Goal: Information Seeking & Learning: Understand process/instructions

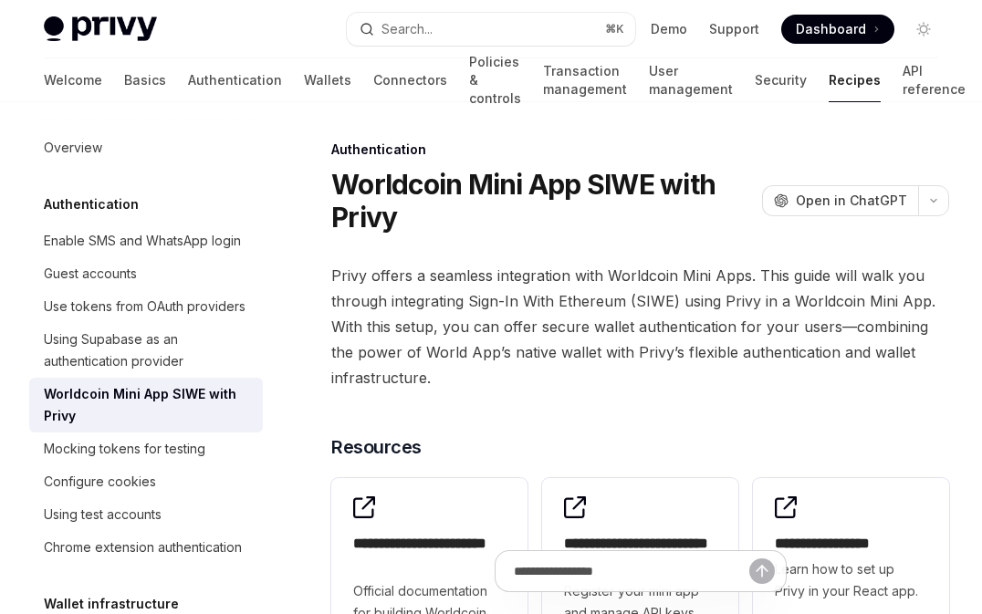
type textarea "*"
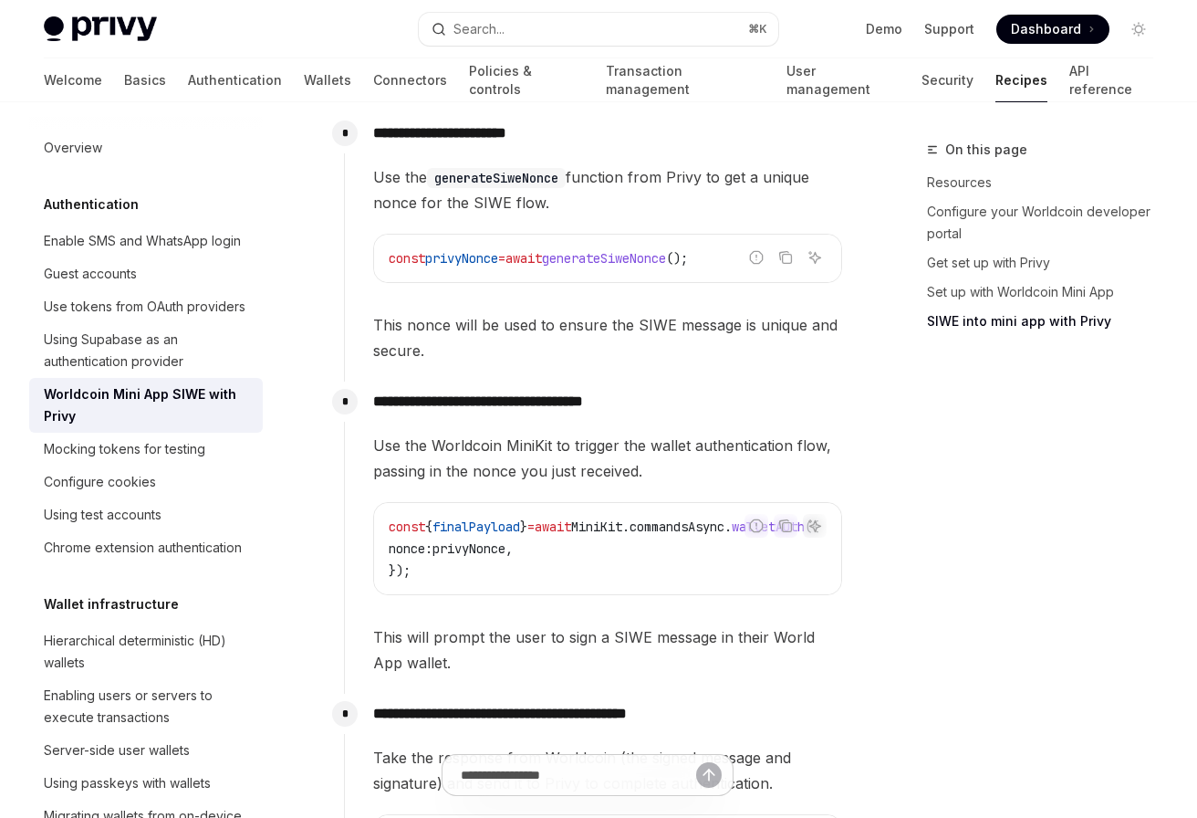
scroll to position [1793, 0]
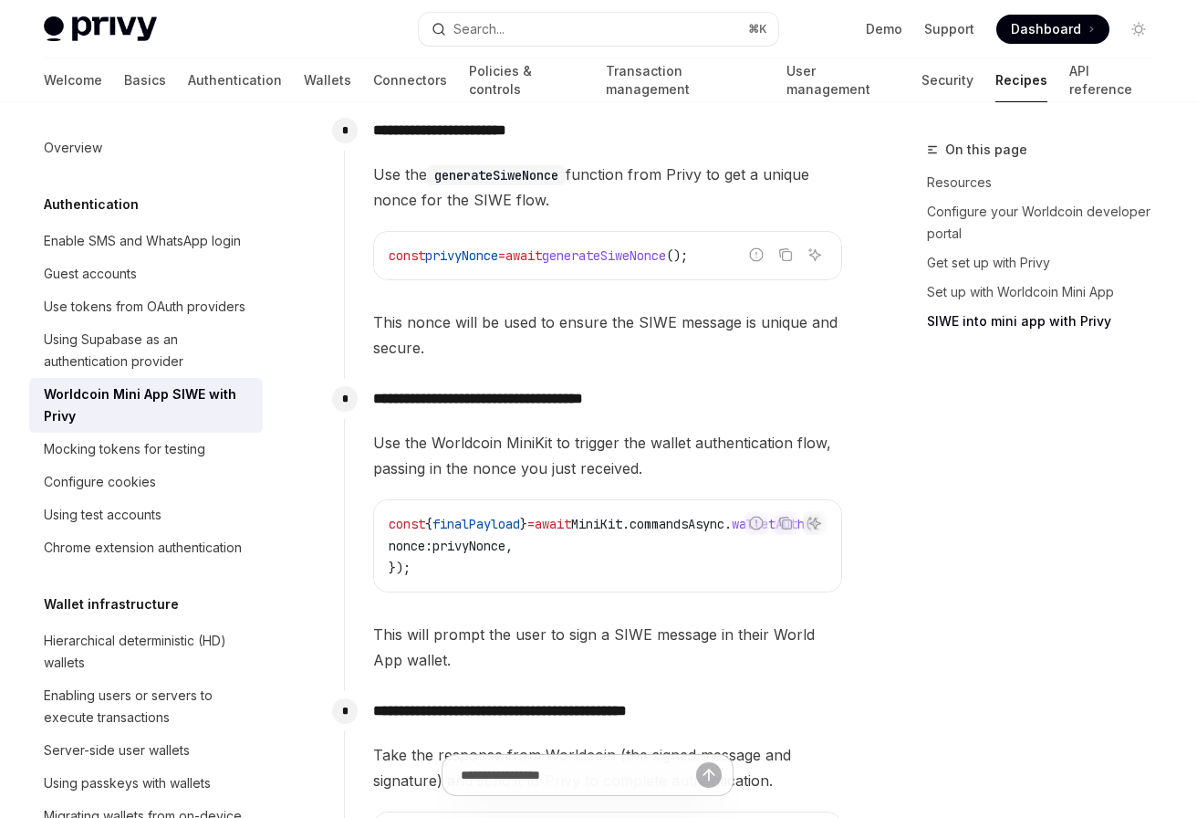
click at [664, 247] on span "generateSiweNonce" at bounding box center [604, 255] width 124 height 16
click at [652, 247] on span "generateSiweNonce" at bounding box center [604, 255] width 124 height 16
drag, startPoint x: 652, startPoint y: 242, endPoint x: 688, endPoint y: 230, distance: 38.4
click at [666, 247] on span "generateSiweNonce" at bounding box center [604, 255] width 124 height 16
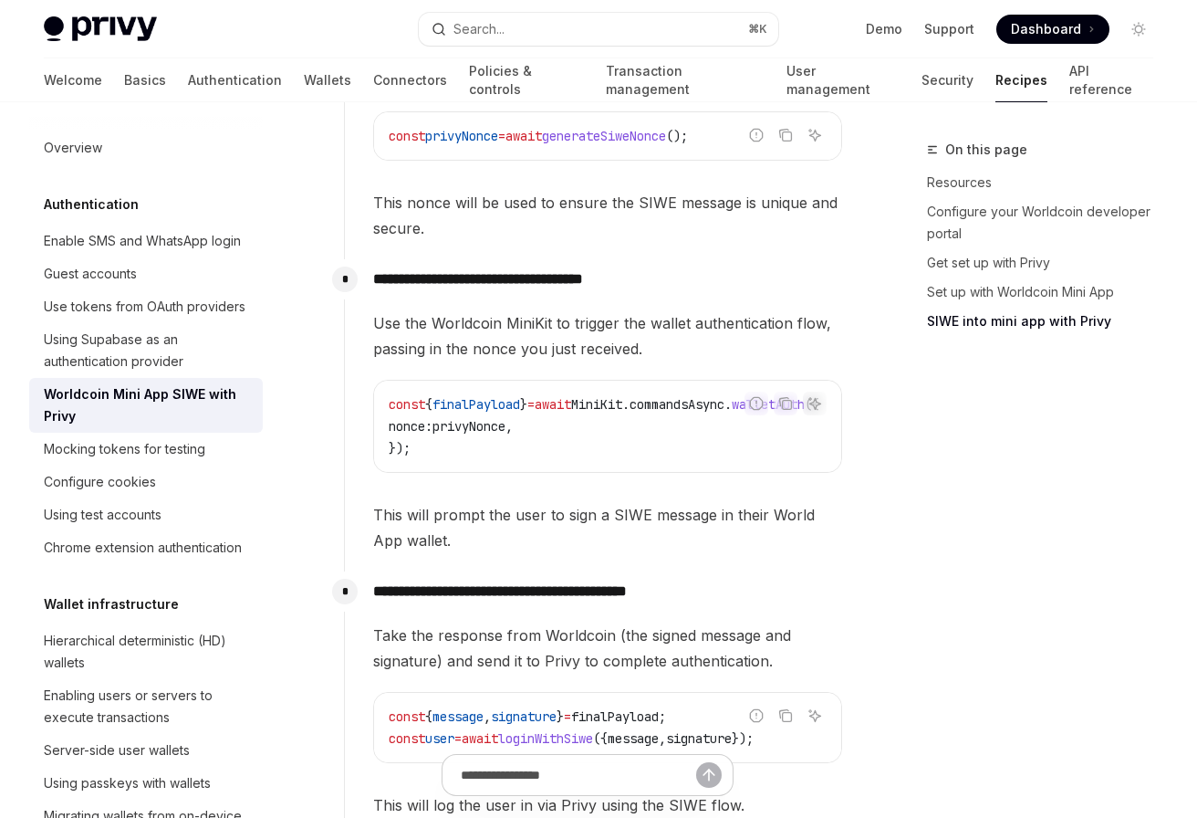
scroll to position [1918, 0]
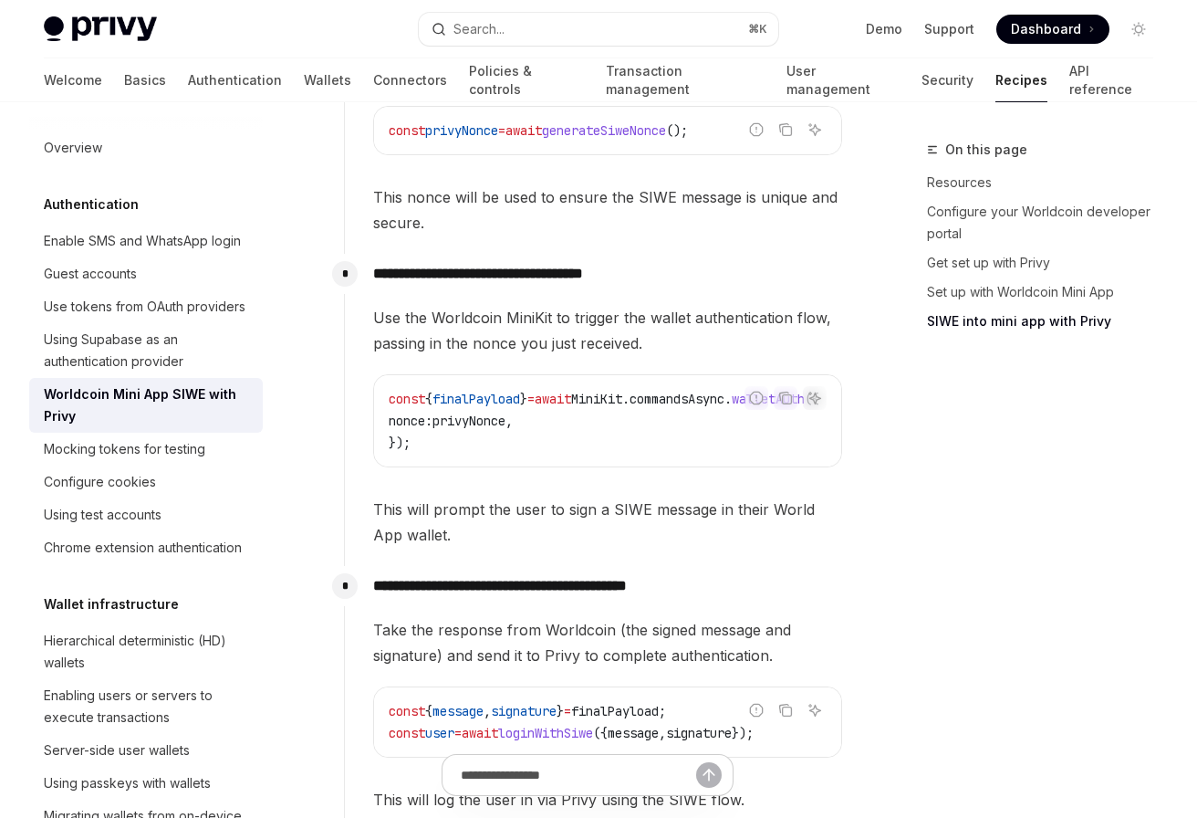
drag, startPoint x: 631, startPoint y: 458, endPoint x: 745, endPoint y: 463, distance: 114.2
click at [746, 463] on div "Use the Worldcoin MiniKit to trigger the wallet authentication flow, passing in…" at bounding box center [607, 426] width 469 height 243
drag, startPoint x: 728, startPoint y: 455, endPoint x: 827, endPoint y: 455, distance: 98.6
click at [828, 455] on div "Use the Worldcoin MiniKit to trigger the wallet authentication flow, passing in…" at bounding box center [607, 426] width 469 height 243
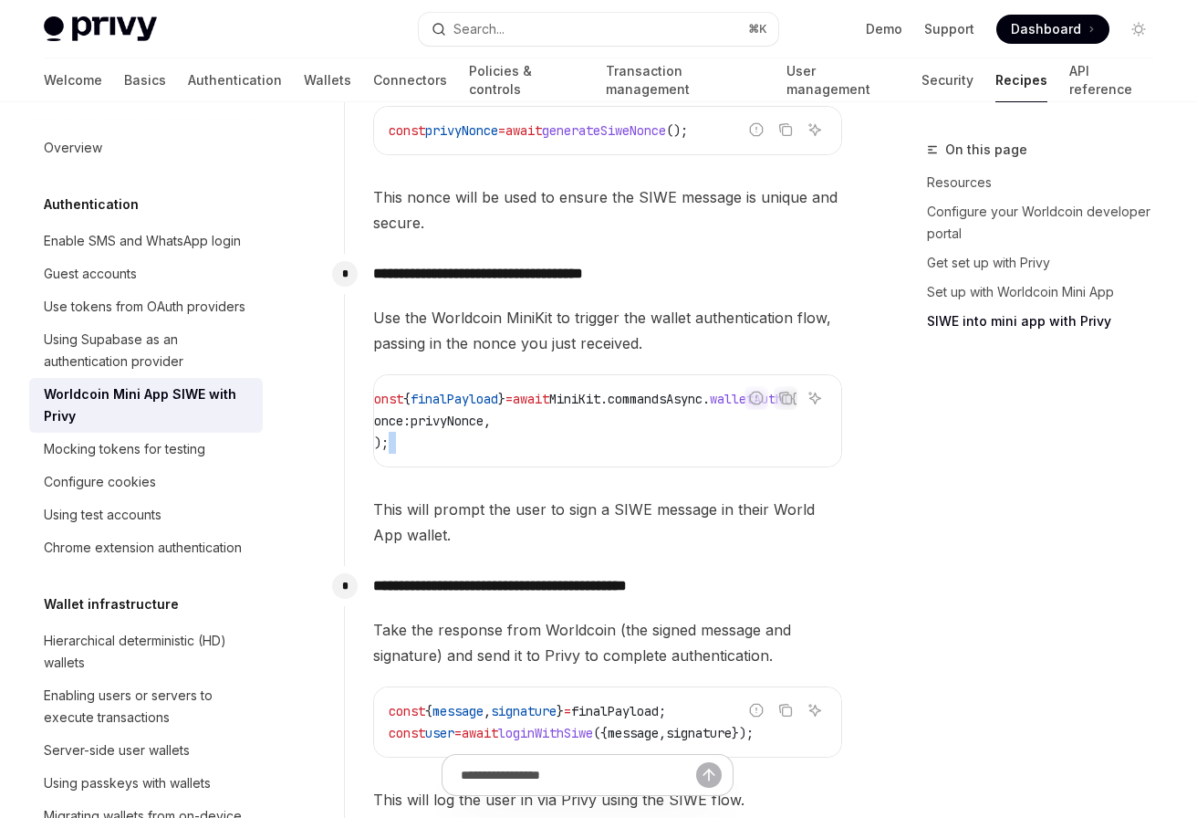
click at [715, 417] on code "const { finalPayload } = await MiniKit . commandsAsync . walletAuth ({ nonce: p…" at bounding box center [604, 421] width 475 height 66
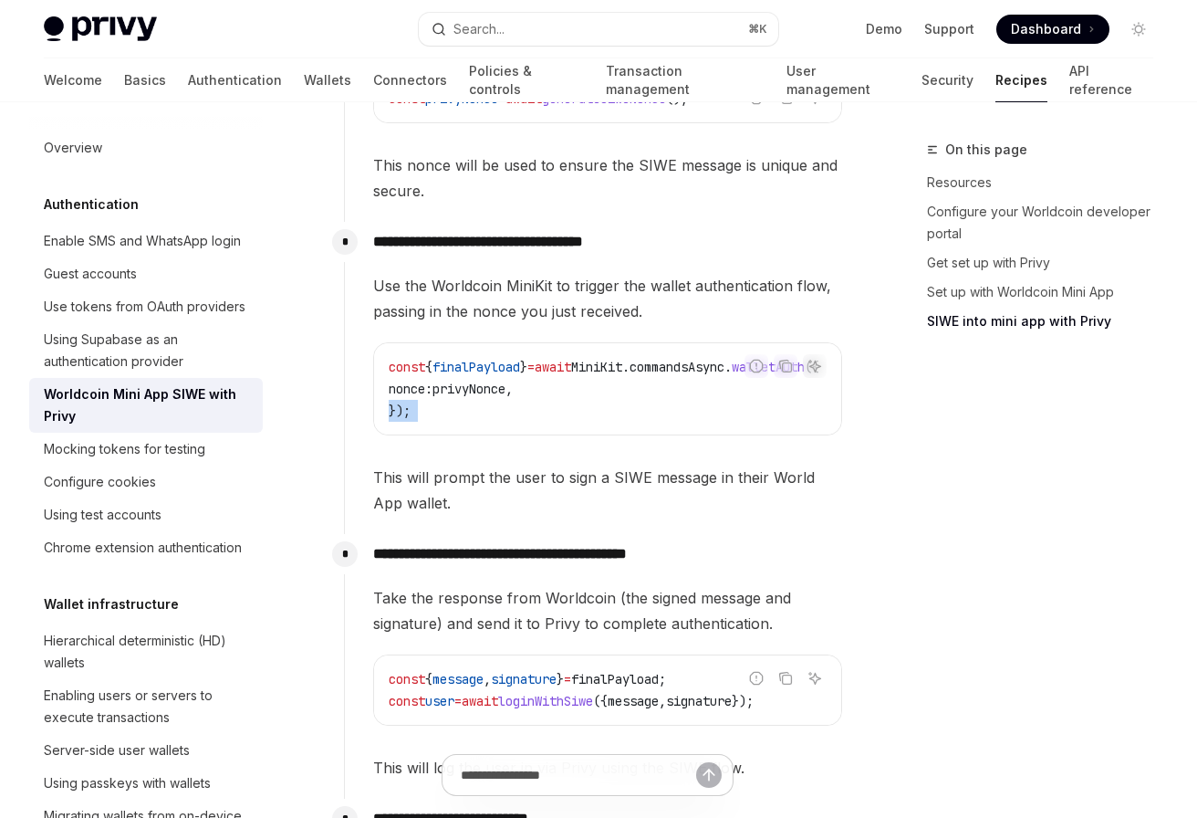
scroll to position [1953, 0]
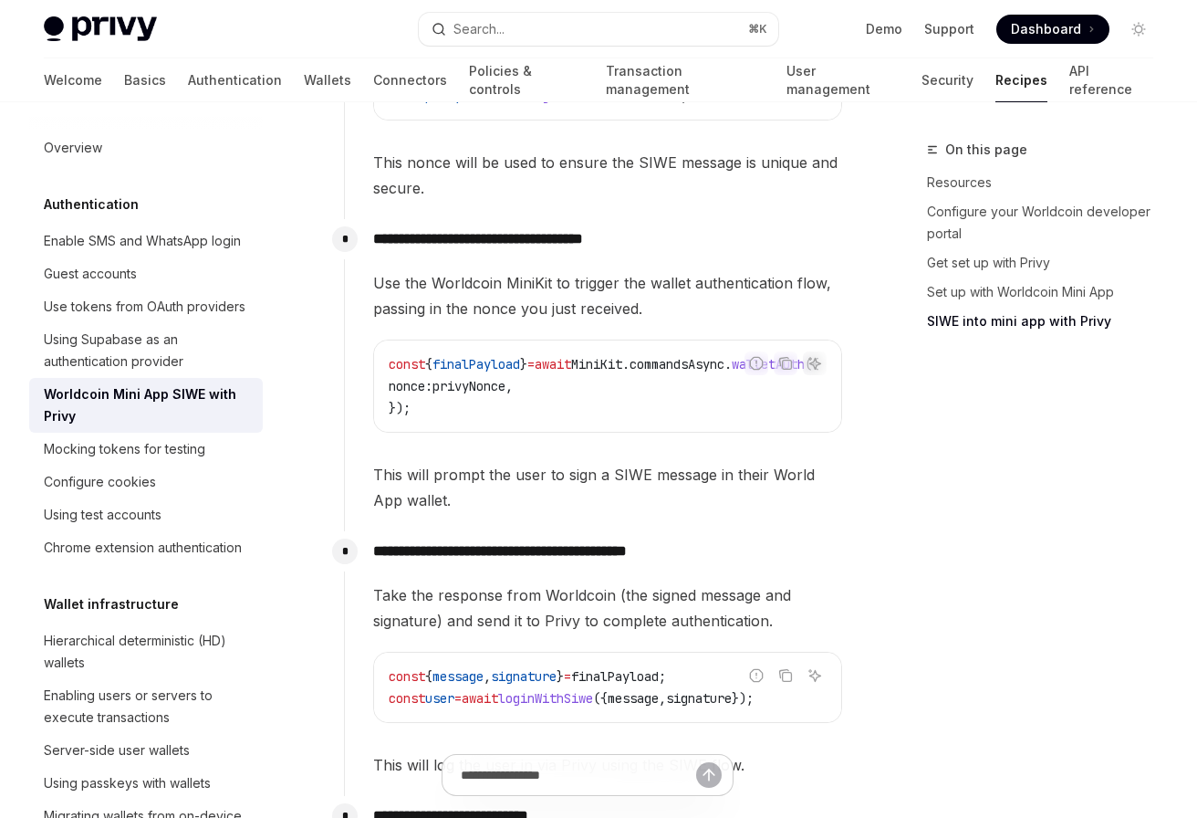
click at [622, 356] on span "MiniKit" at bounding box center [596, 364] width 51 height 16
drag, startPoint x: 660, startPoint y: 348, endPoint x: 661, endPoint y: 371, distance: 22.8
click at [661, 371] on code "const { finalPayload } = await MiniKit . commandsAsync . walletAuth ({ nonce: p…" at bounding box center [626, 386] width 475 height 66
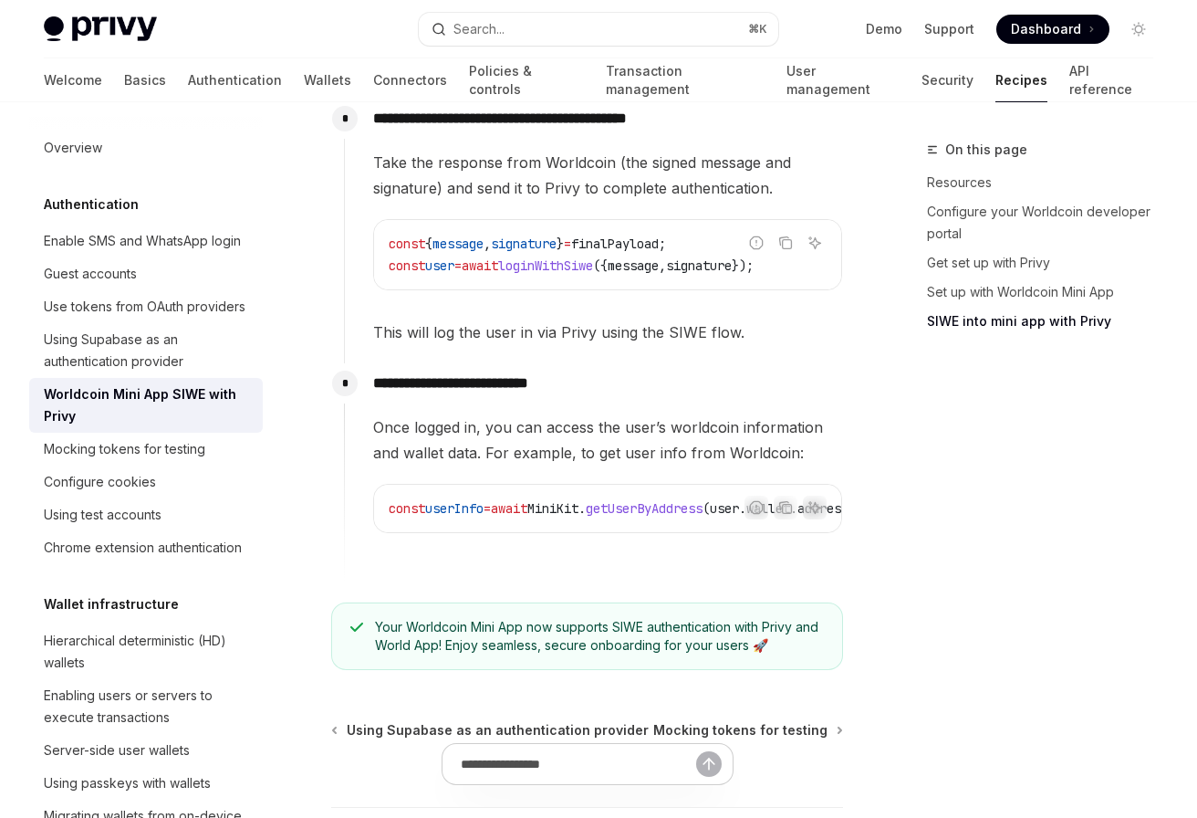
scroll to position [2412, 0]
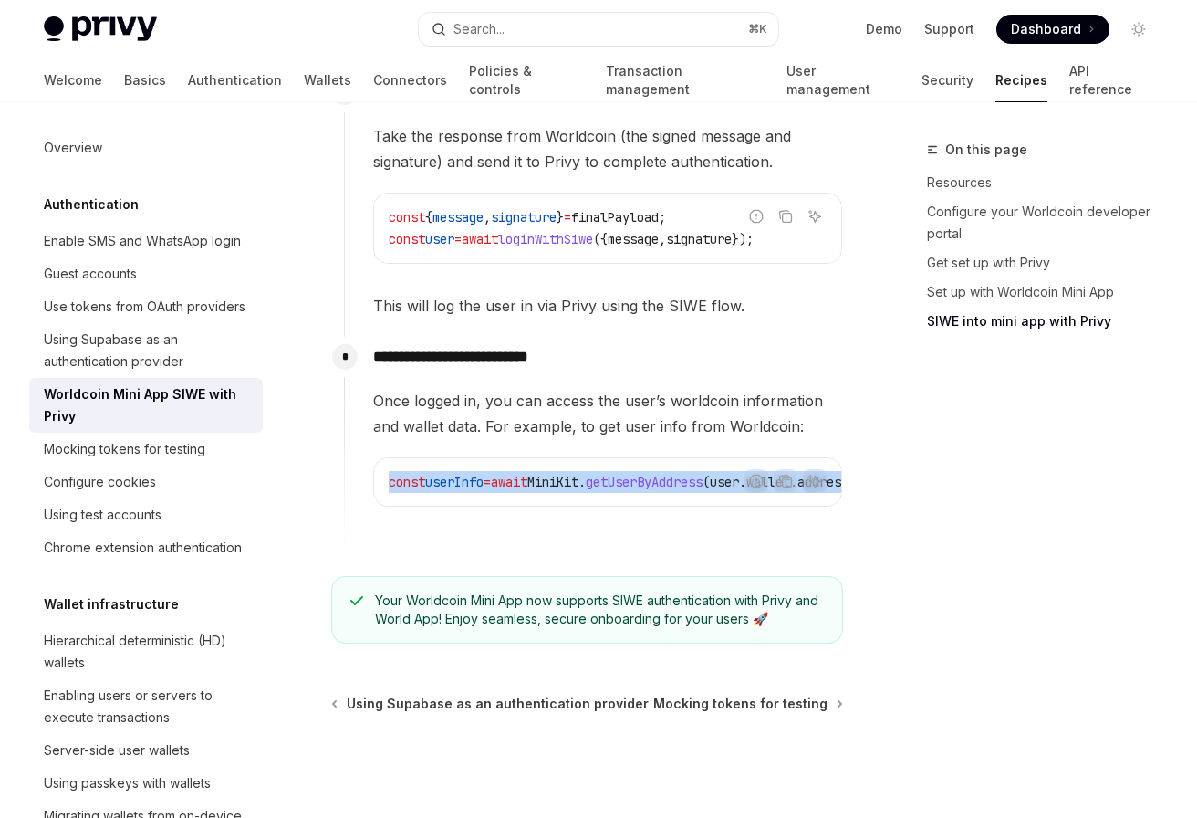
drag, startPoint x: 660, startPoint y: 500, endPoint x: 786, endPoint y: 506, distance: 126.1
click at [786, 506] on div "Report incorrect code Copy Ask AI const userInfo = await MiniKit . getUserByAdd…" at bounding box center [607, 481] width 469 height 49
click at [696, 506] on div "Report incorrect code" at bounding box center [757, 509] width 129 height 18
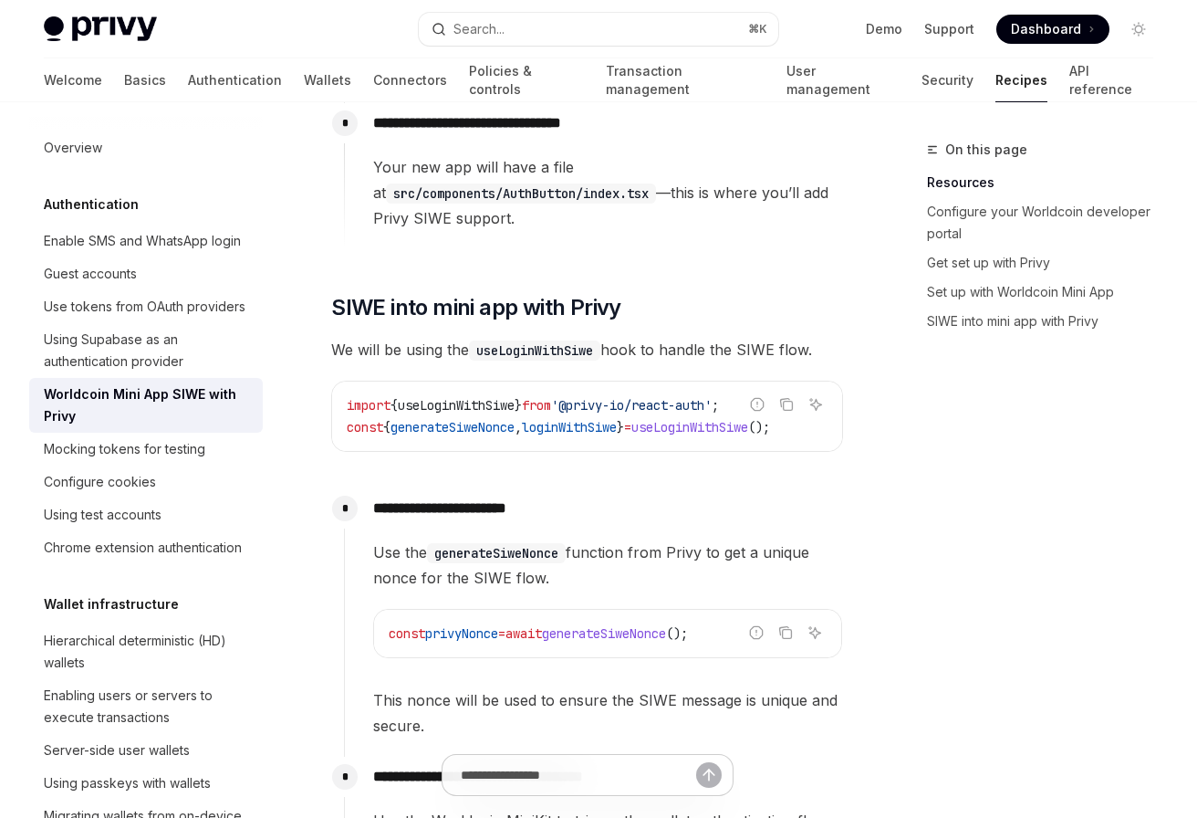
scroll to position [0, 0]
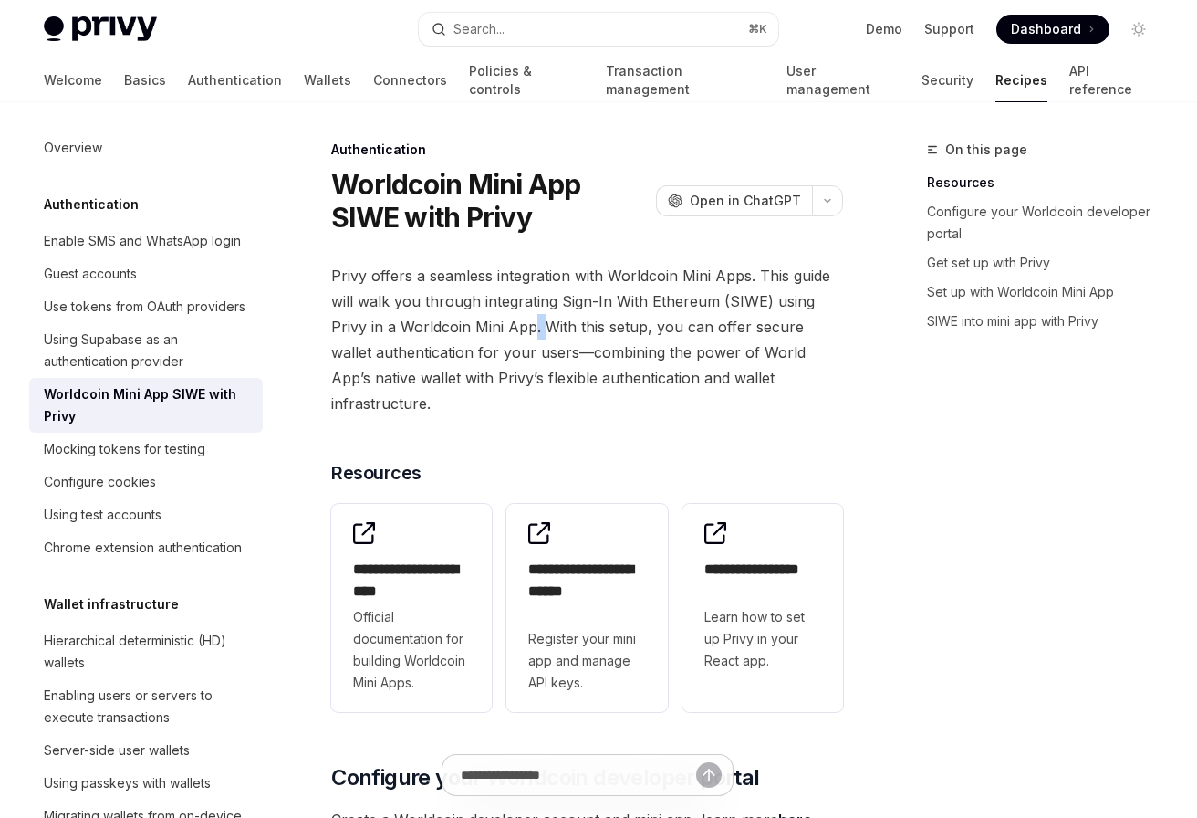
drag, startPoint x: 540, startPoint y: 330, endPoint x: 545, endPoint y: 339, distance: 9.4
click at [530, 331] on span "Privy offers a seamless integration with Worldcoin Mini Apps. This guide will w…" at bounding box center [587, 339] width 512 height 153
click at [552, 351] on span "Privy offers a seamless integration with Worldcoin Mini Apps. This guide will w…" at bounding box center [587, 339] width 512 height 153
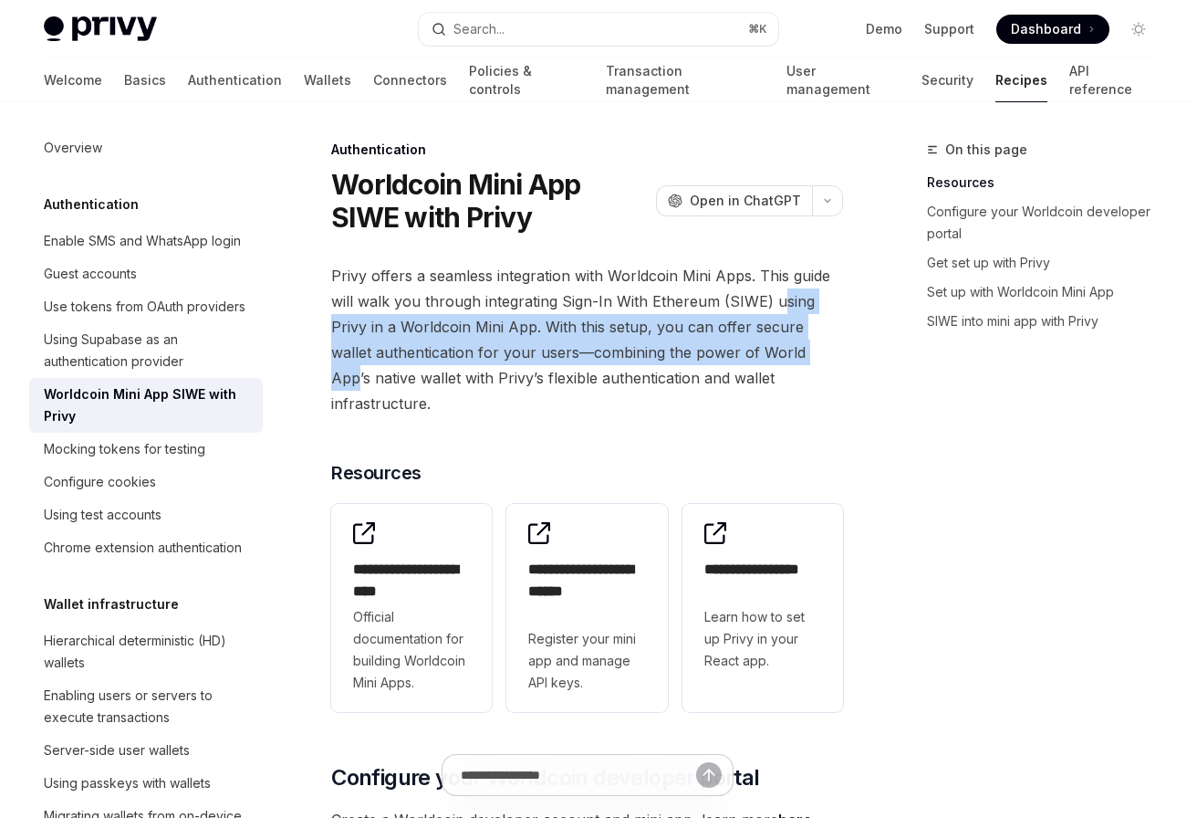
drag, startPoint x: 780, startPoint y: 315, endPoint x: 784, endPoint y: 357, distance: 42.1
click at [785, 357] on span "Privy offers a seamless integration with Worldcoin Mini Apps. This guide will w…" at bounding box center [587, 339] width 512 height 153
click at [784, 357] on span "Privy offers a seamless integration with Worldcoin Mini Apps. This guide will w…" at bounding box center [587, 339] width 512 height 153
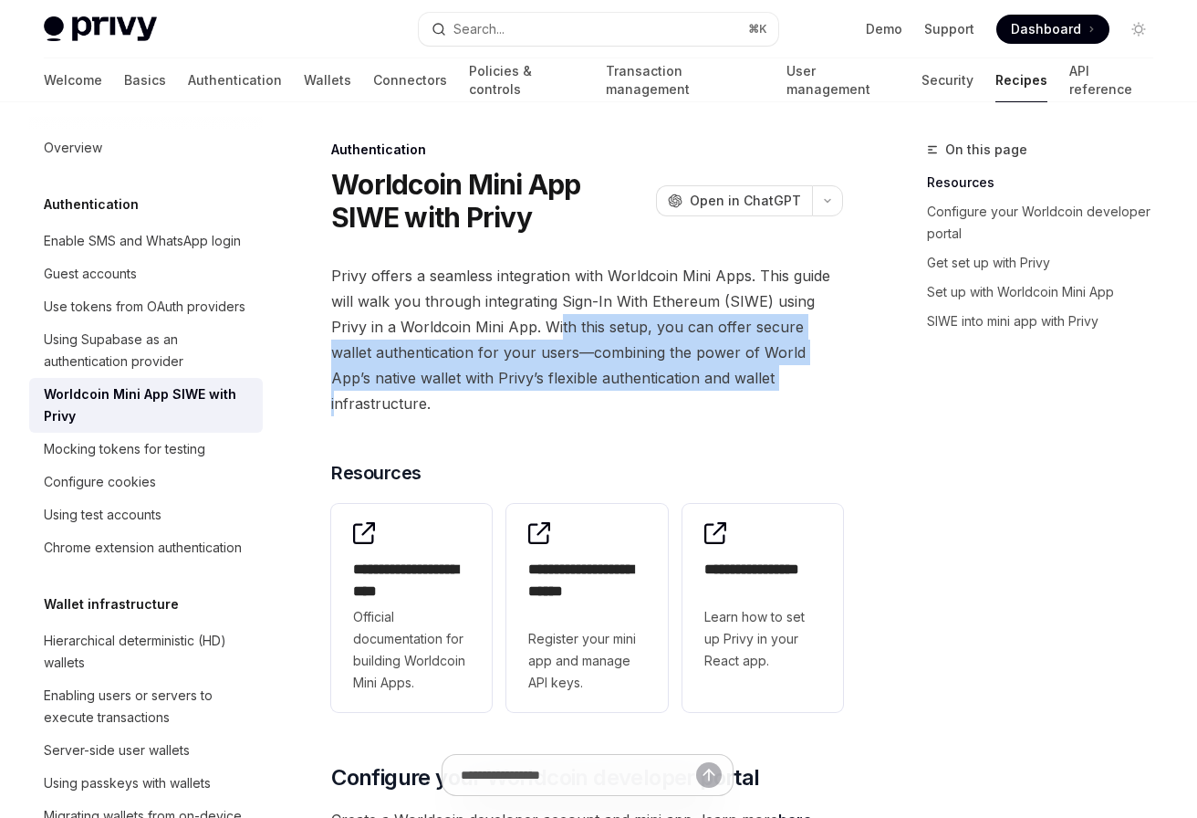
drag, startPoint x: 559, startPoint y: 323, endPoint x: 691, endPoint y: 374, distance: 141.0
click at [691, 374] on span "Privy offers a seamless integration with Worldcoin Mini Apps. This guide will w…" at bounding box center [587, 339] width 512 height 153
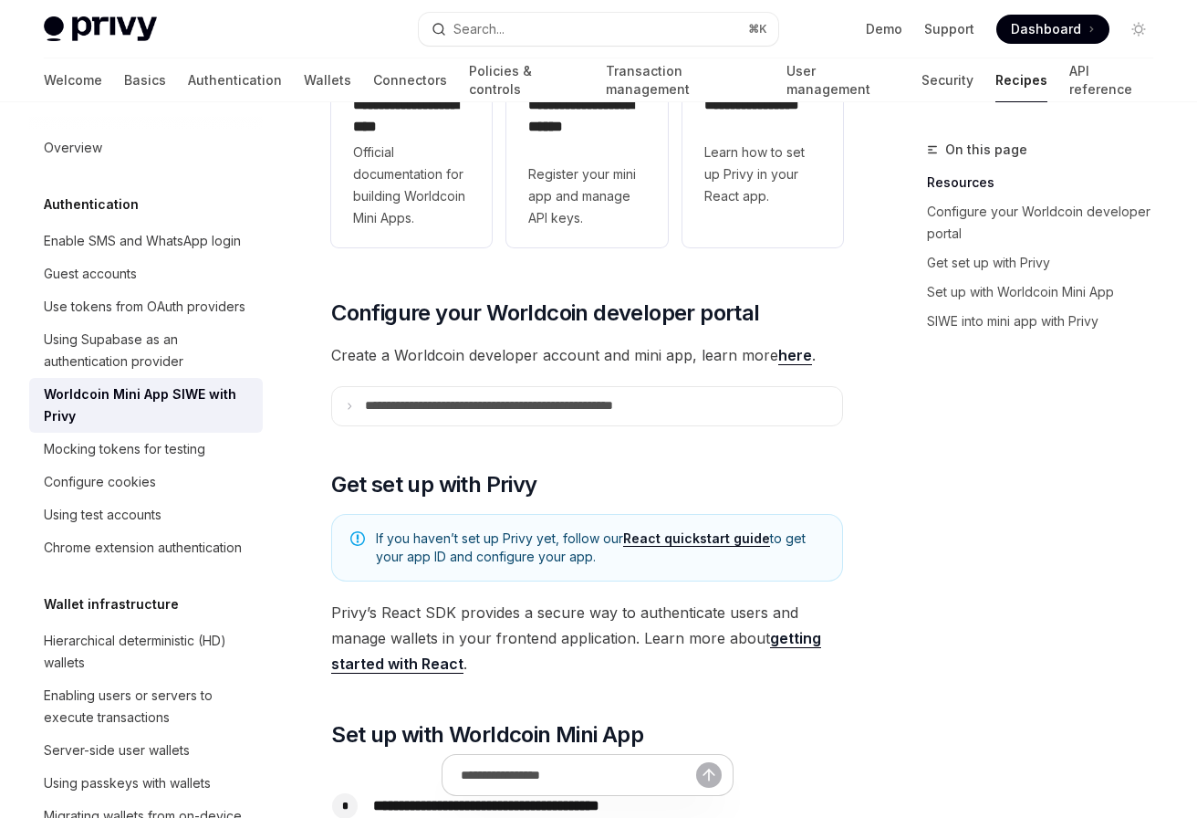
scroll to position [468, 0]
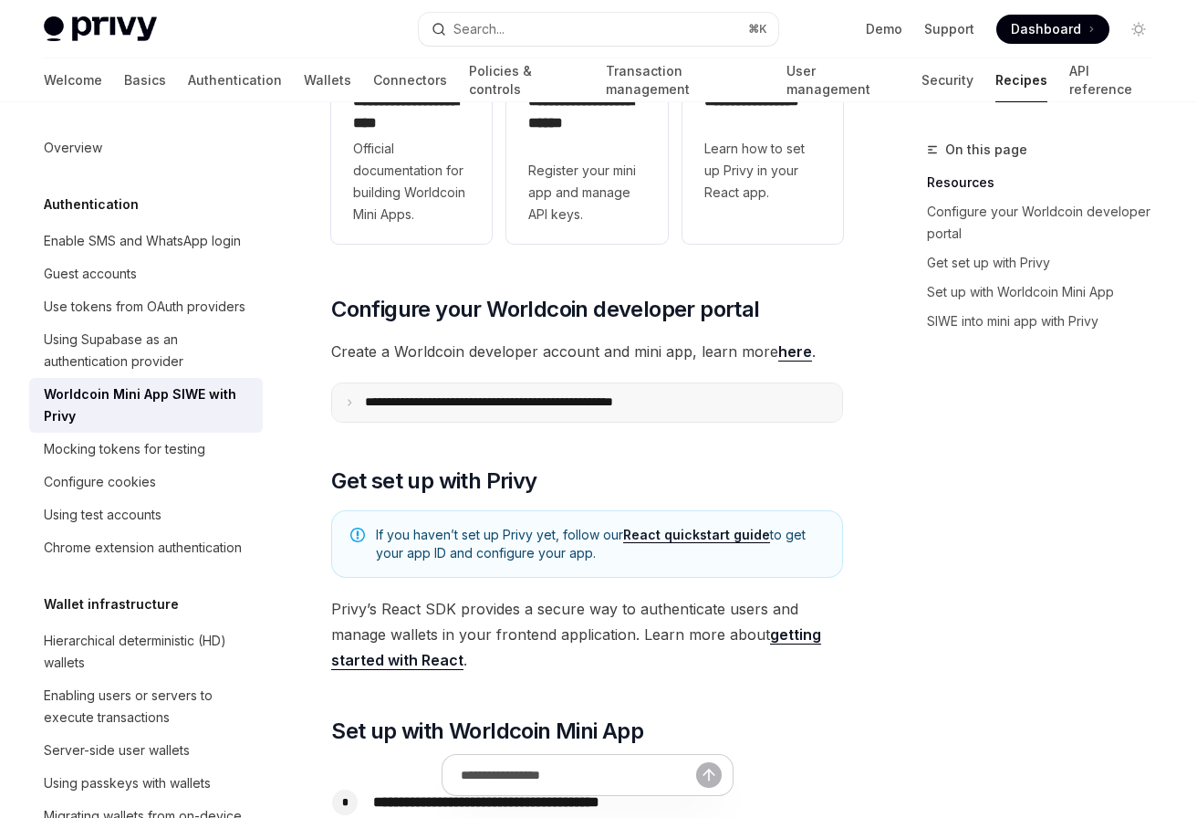
click at [626, 388] on summary "**********" at bounding box center [587, 402] width 510 height 38
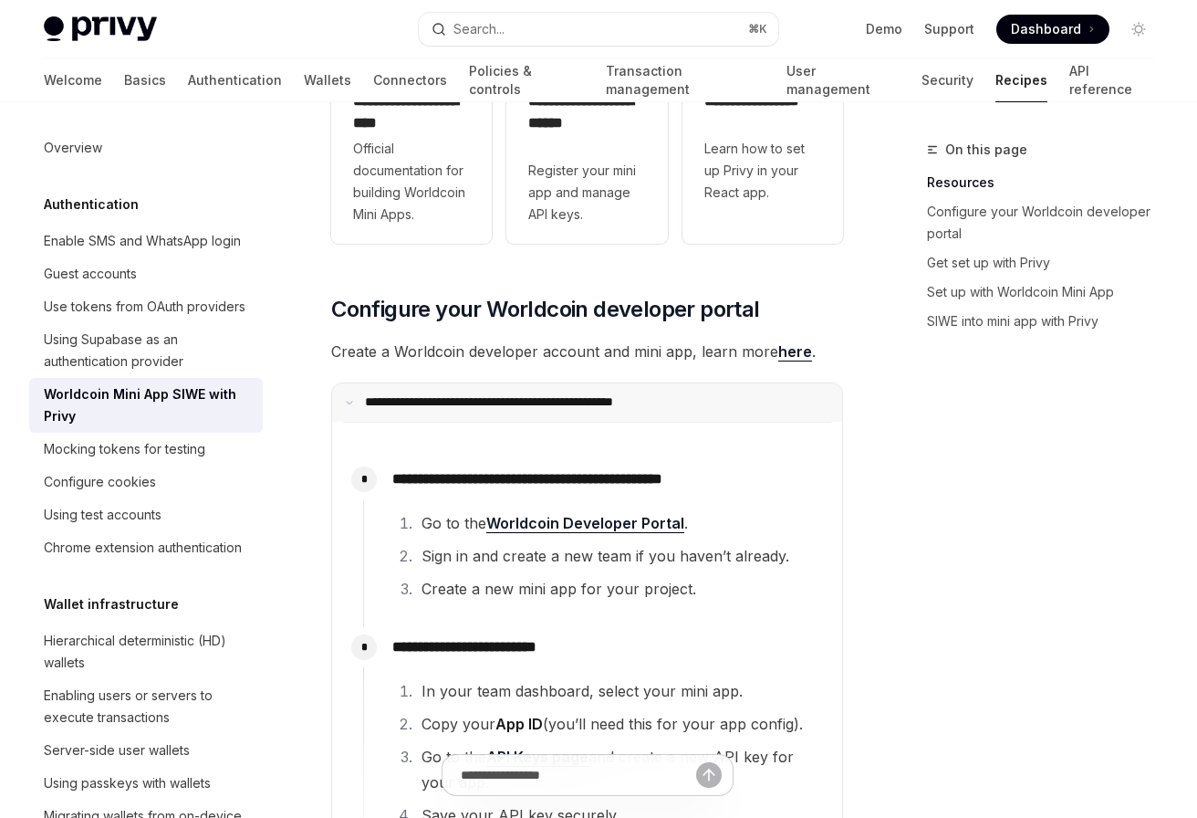
click at [626, 388] on summary "**********" at bounding box center [587, 402] width 510 height 38
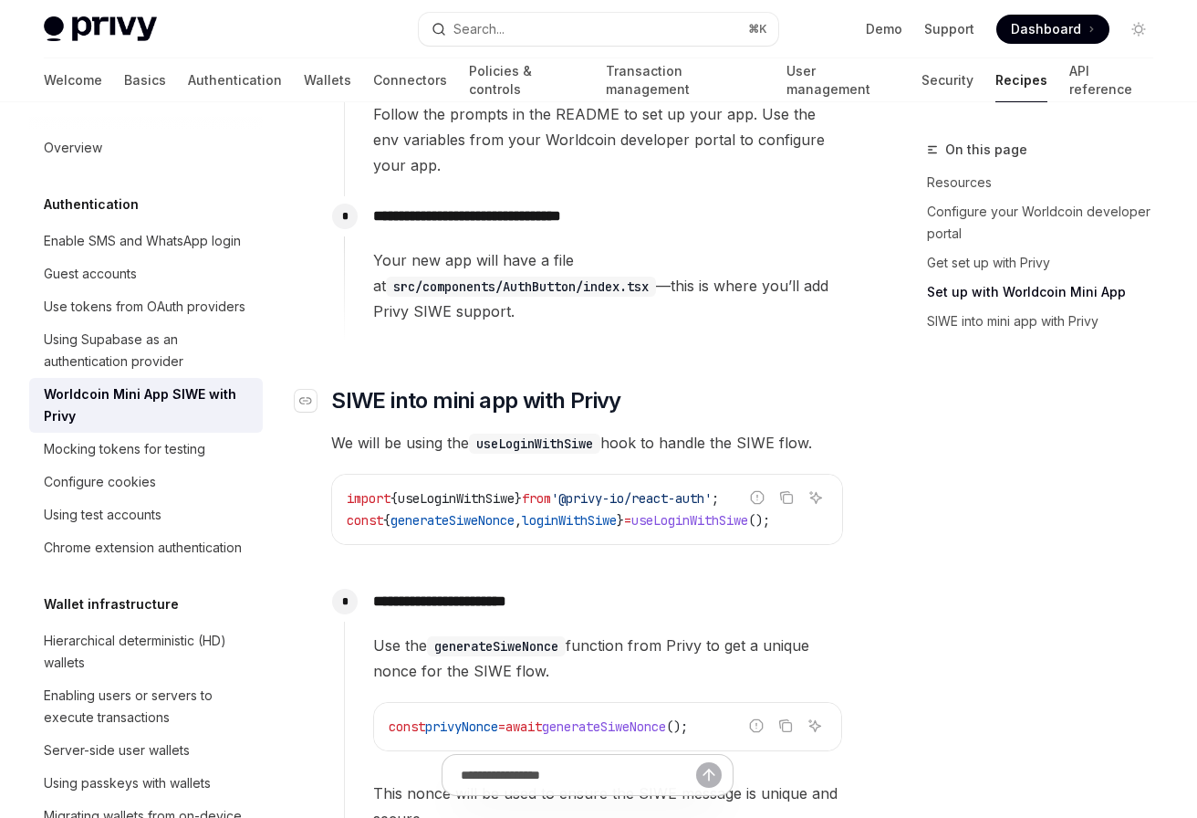
scroll to position [1326, 0]
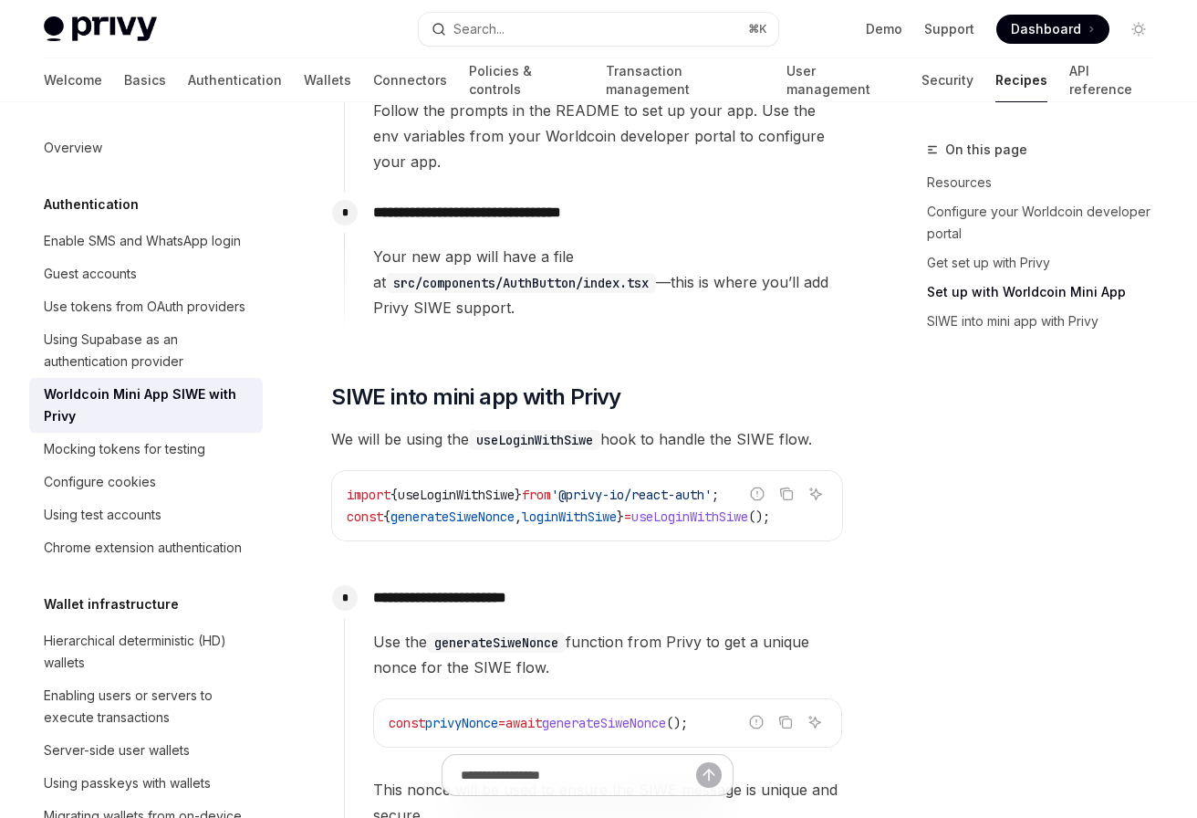
click at [580, 508] on span "loginWithSiwe" at bounding box center [569, 516] width 95 height 16
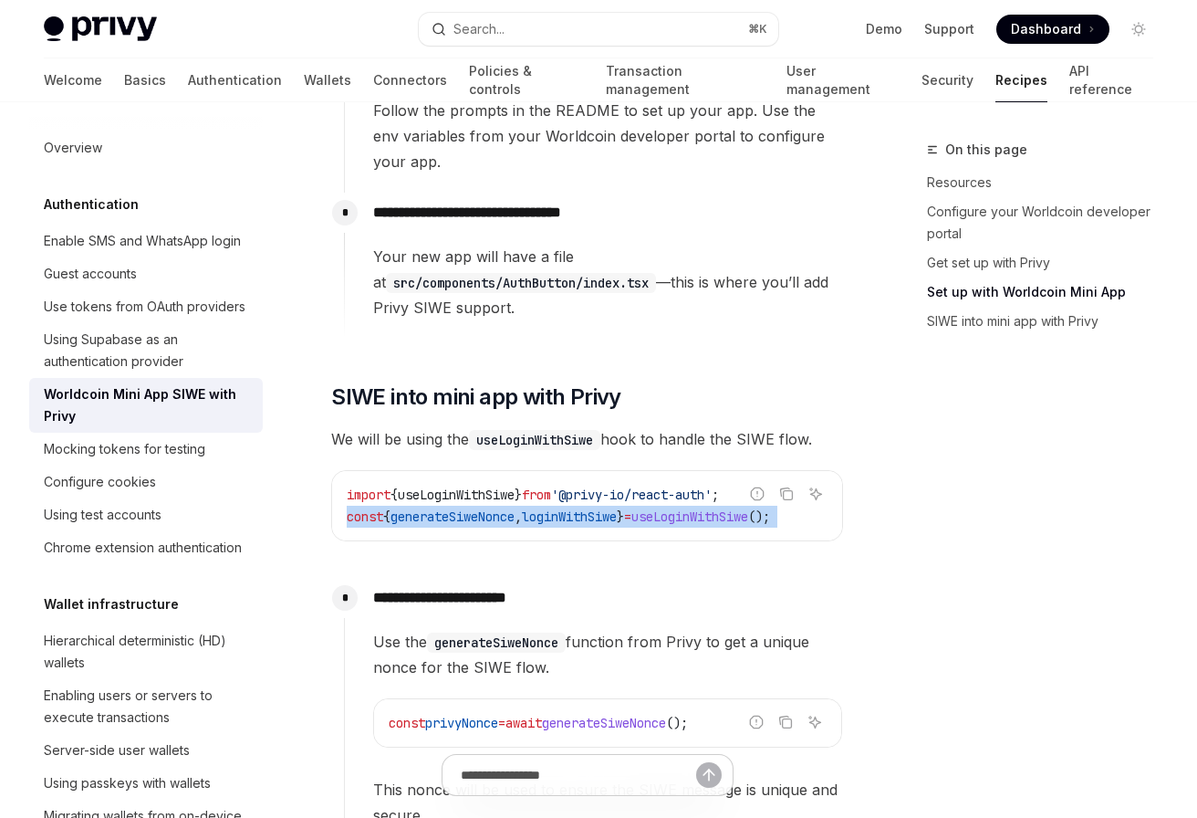
click at [580, 508] on span "loginWithSiwe" at bounding box center [569, 516] width 95 height 16
click at [694, 507] on div "import { useLoginWithSiwe } from '@privy-io/react-auth' ; const { generateSiweN…" at bounding box center [587, 505] width 510 height 69
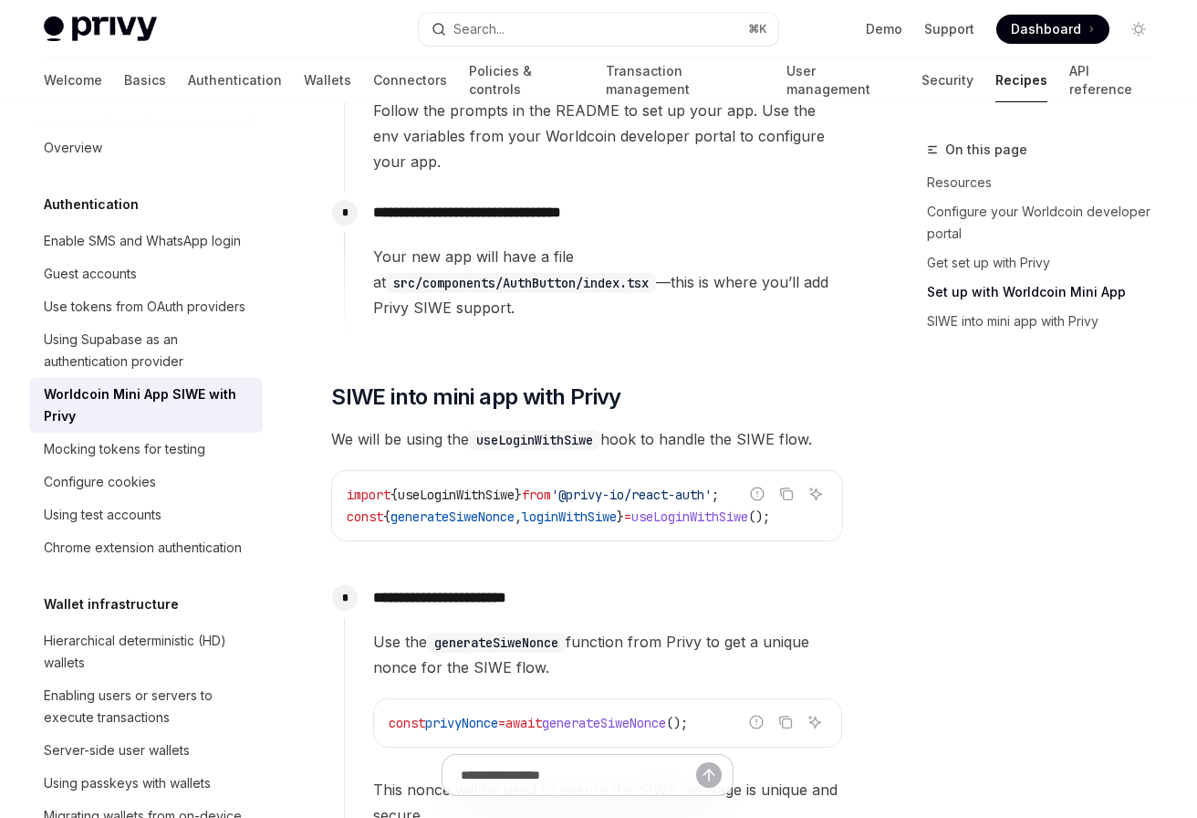
click at [624, 508] on span "}" at bounding box center [620, 516] width 7 height 16
click at [509, 508] on span "generateSiweNonce" at bounding box center [453, 516] width 124 height 16
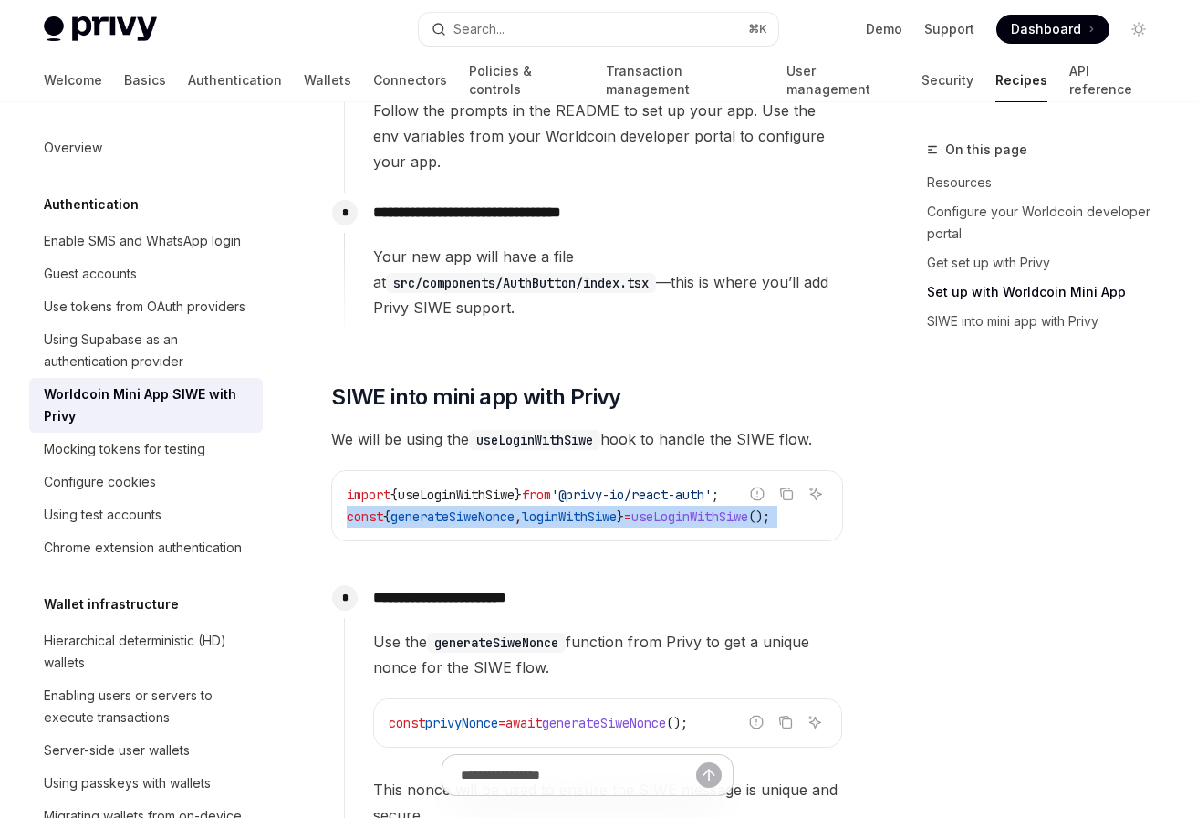
click at [509, 508] on span "generateSiweNonce" at bounding box center [453, 516] width 124 height 16
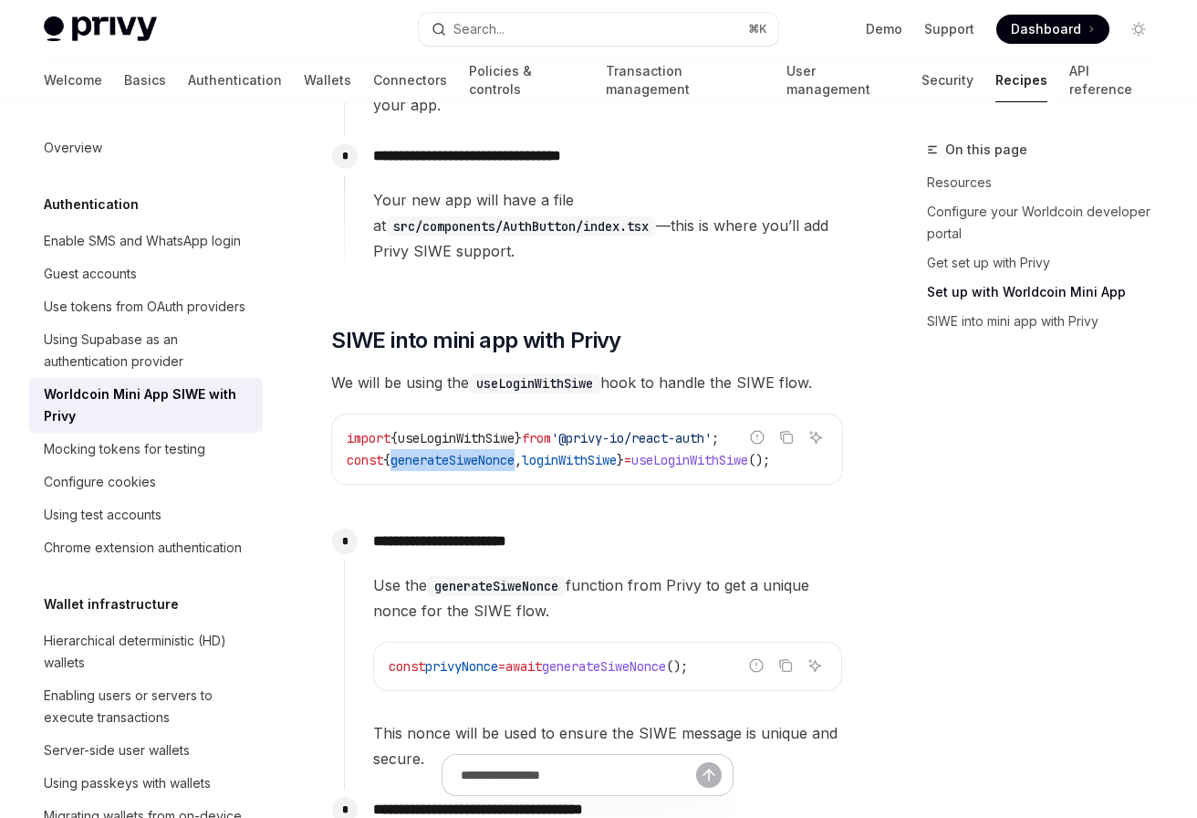
scroll to position [1386, 0]
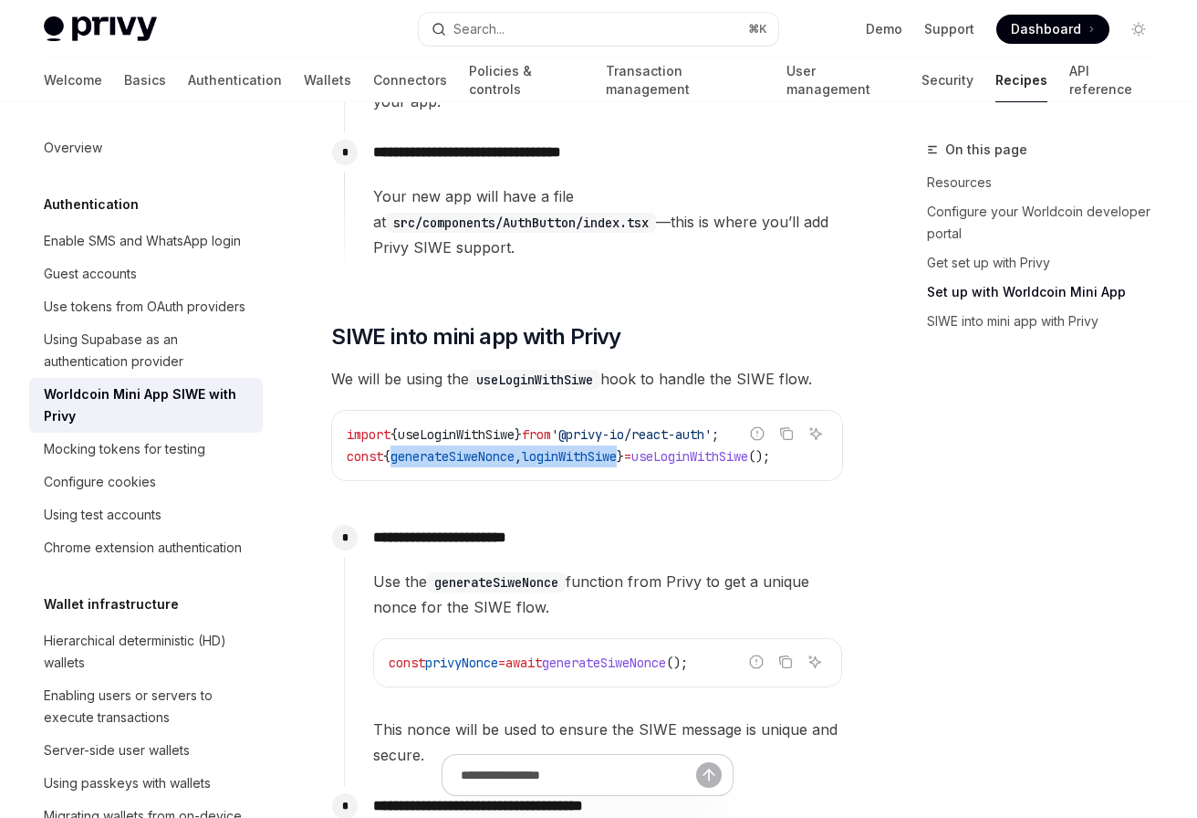
drag, startPoint x: 641, startPoint y: 429, endPoint x: 396, endPoint y: 435, distance: 244.7
click at [396, 448] on span "const { generateSiweNonce , loginWithSiwe } = useLoginWithSiwe ();" at bounding box center [558, 456] width 423 height 16
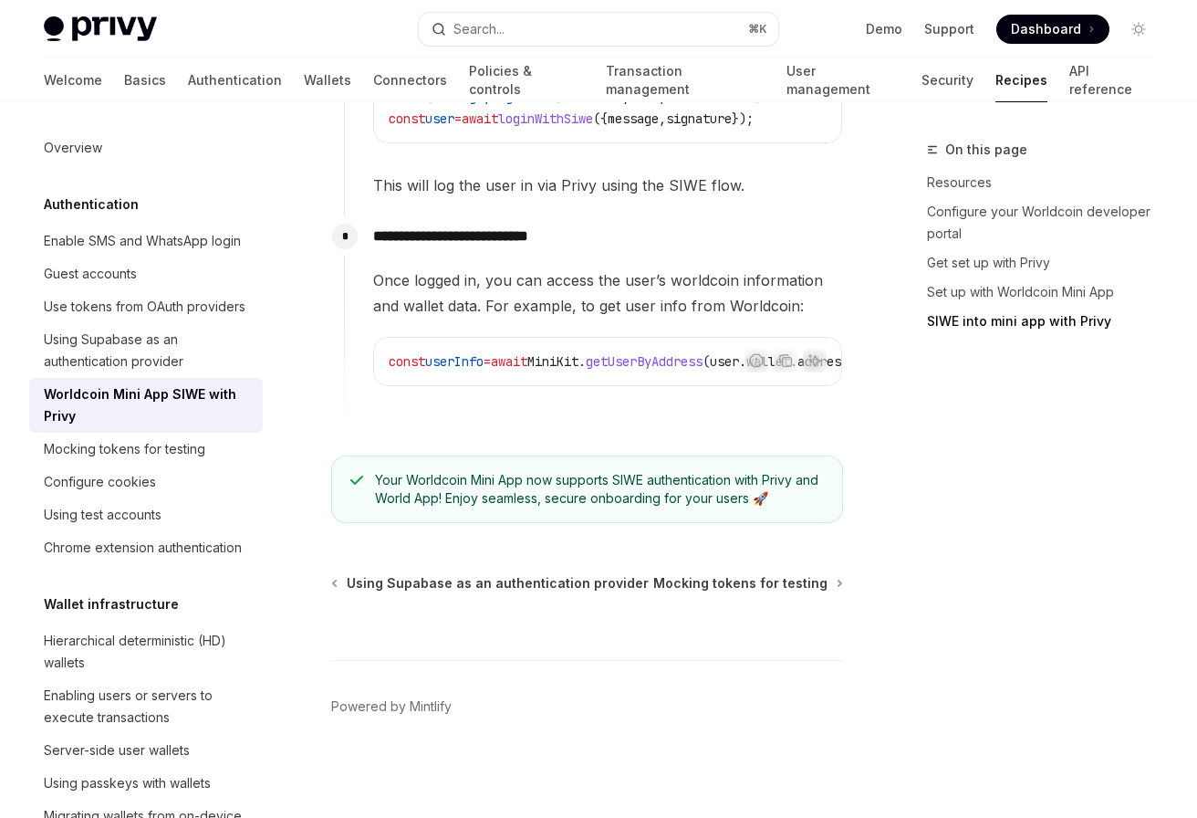
scroll to position [2536, 0]
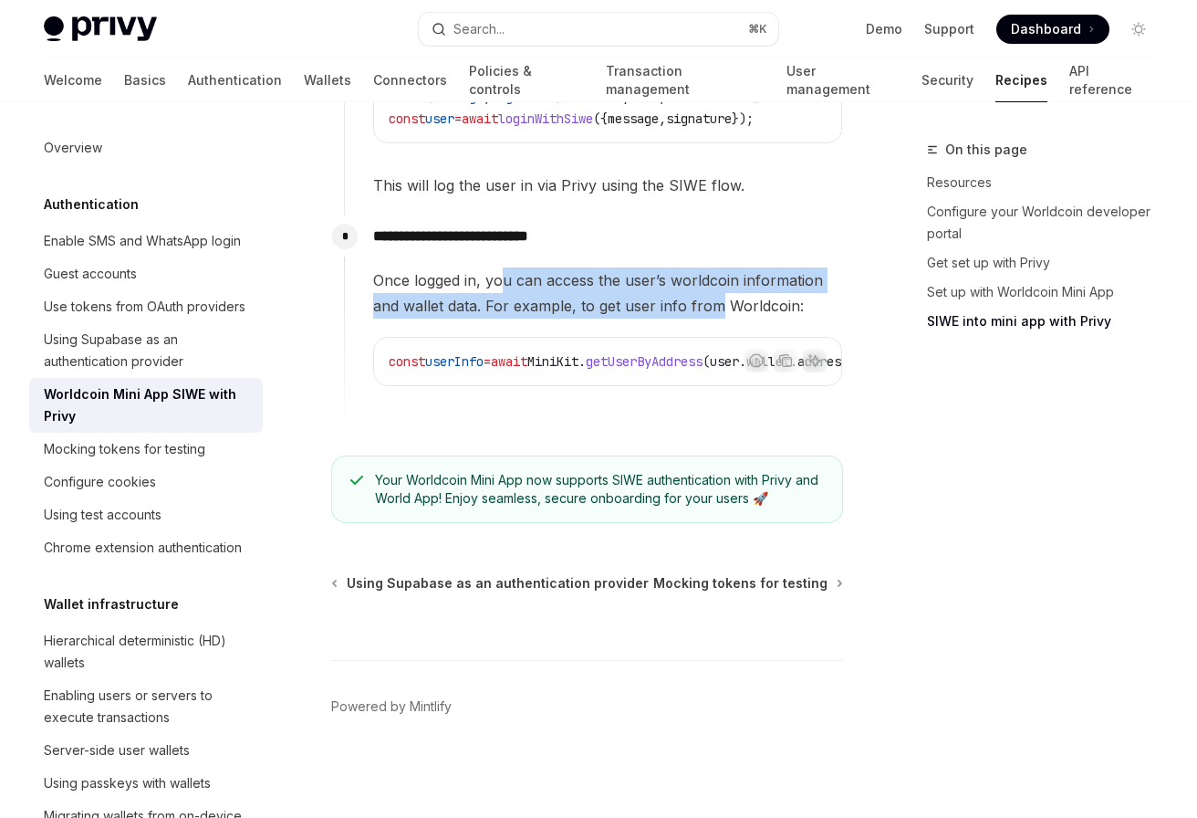
drag, startPoint x: 501, startPoint y: 267, endPoint x: 720, endPoint y: 300, distance: 221.6
click at [720, 300] on span "Once logged in, you can access the user’s worldcoin information and wallet data…" at bounding box center [607, 292] width 469 height 51
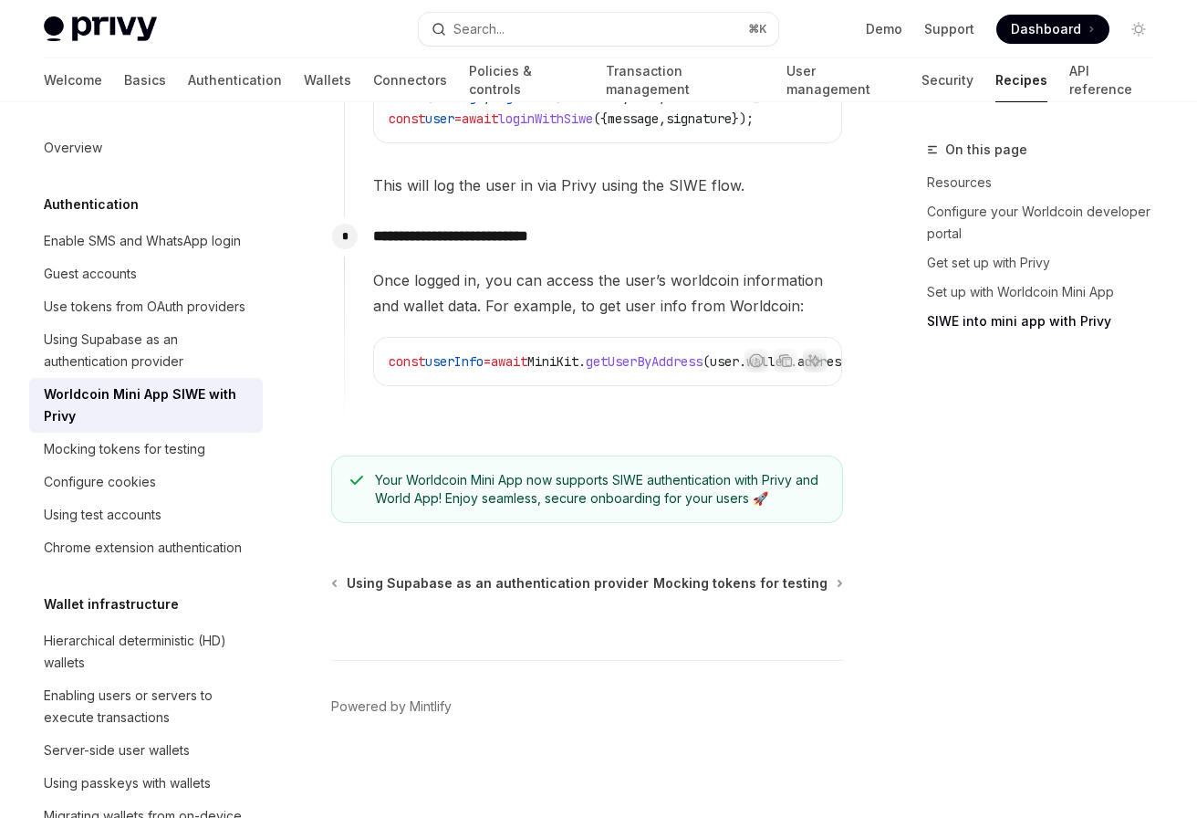
click at [722, 300] on span "Once logged in, you can access the user’s worldcoin information and wallet data…" at bounding box center [607, 292] width 469 height 51
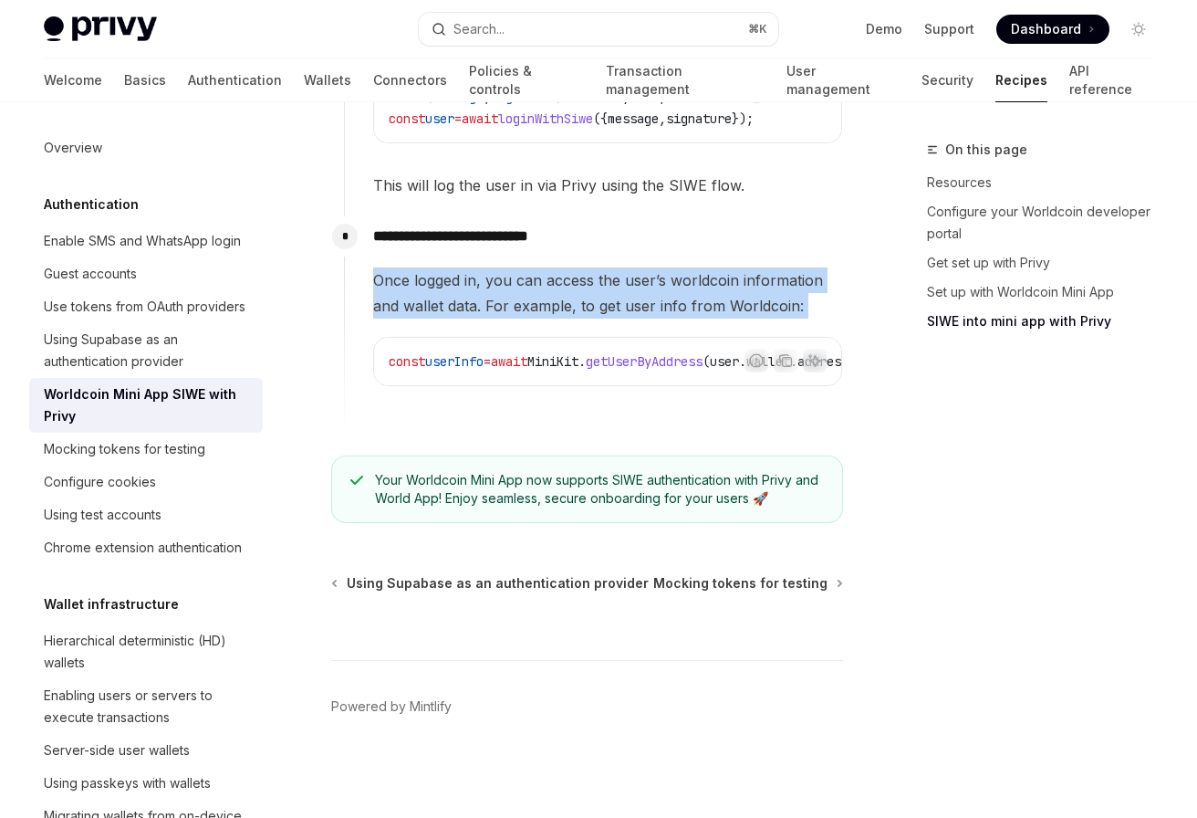
click at [722, 300] on span "Once logged in, you can access the user’s worldcoin information and wallet data…" at bounding box center [607, 292] width 469 height 51
click at [553, 31] on button "Search... ⌘ K" at bounding box center [599, 29] width 361 height 33
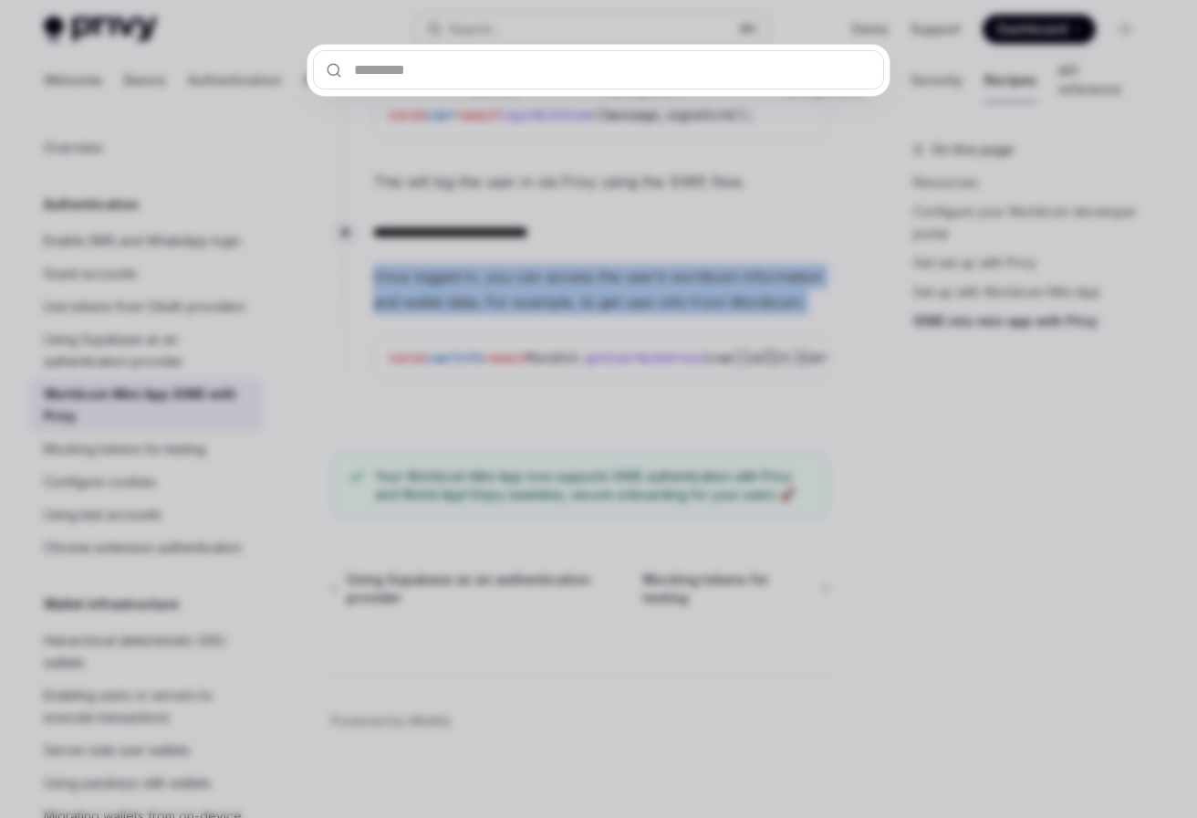
scroll to position [2511, 0]
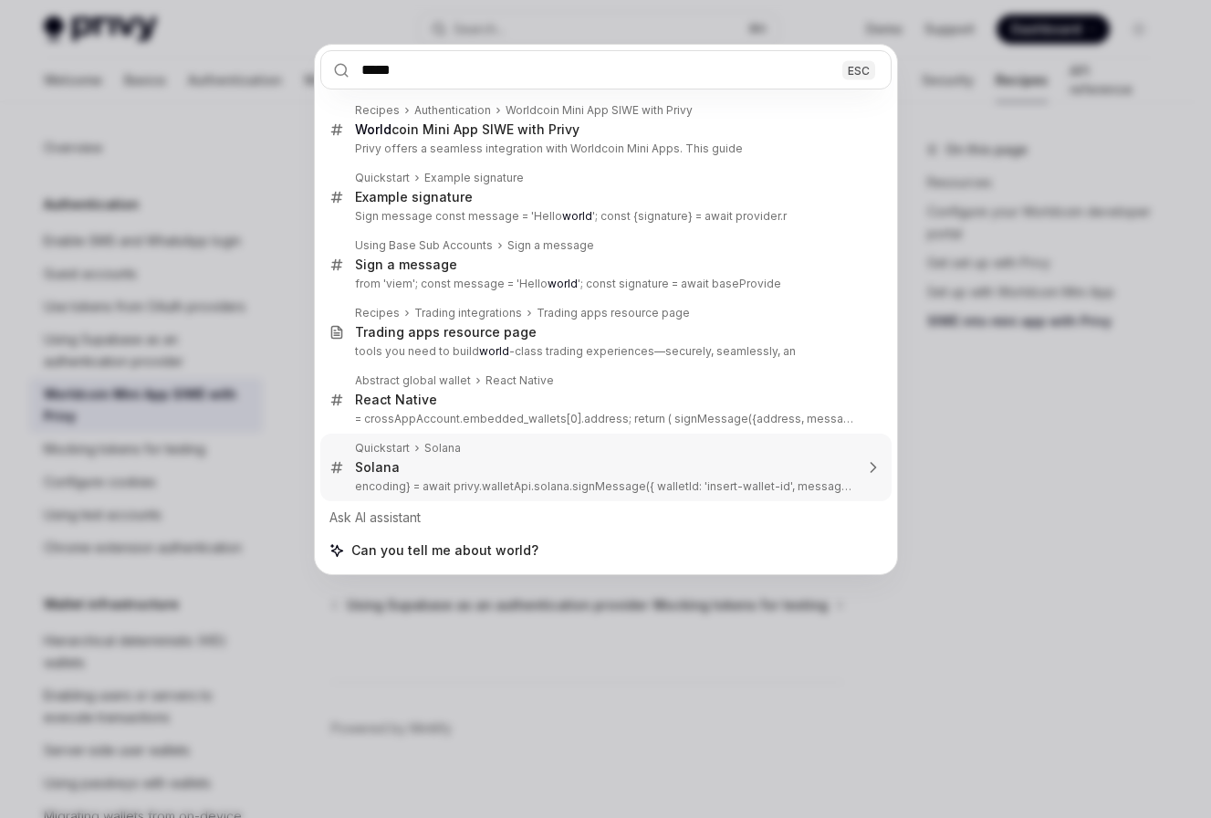
type input "*****"
click at [981, 447] on div "***** ESC Recipes Authentication Worldcoin Mini App SIWE with Privy World coin …" at bounding box center [605, 409] width 1211 height 818
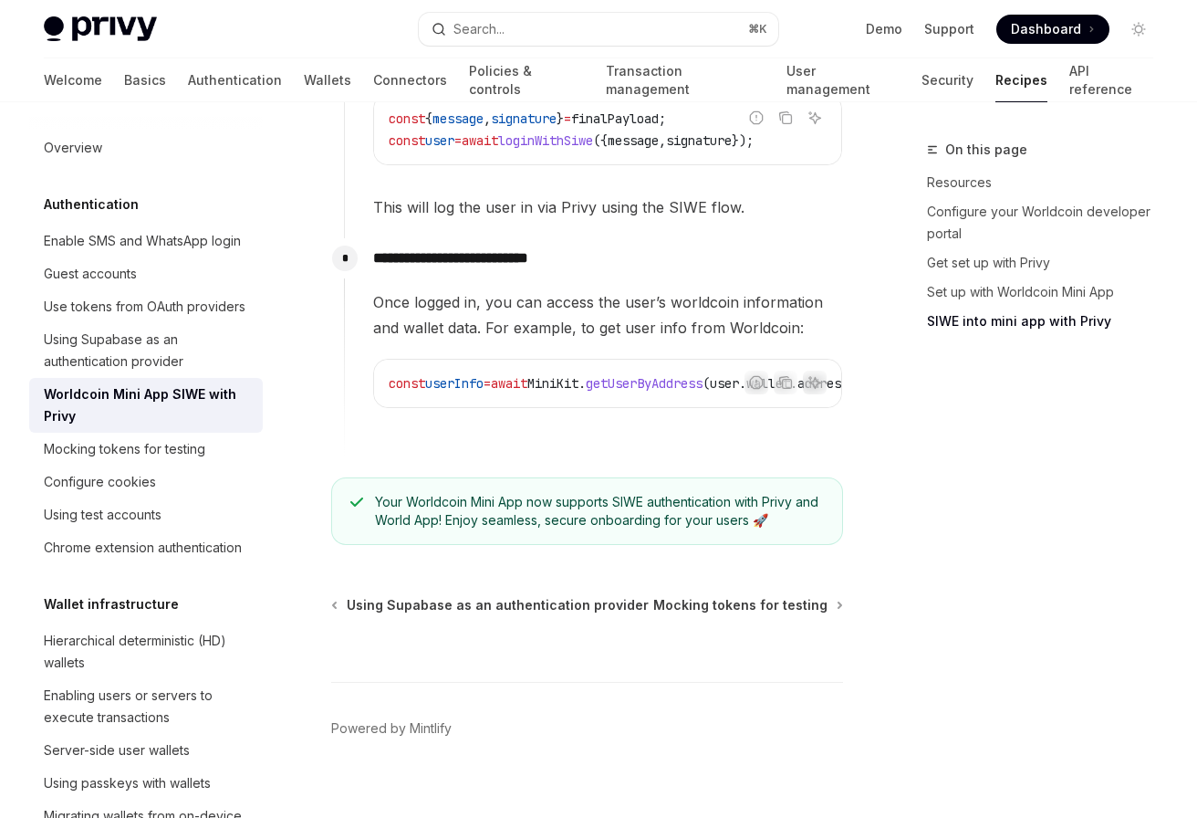
click at [981, 453] on div at bounding box center [598, 409] width 1197 height 818
click at [981, 453] on div "On this page Resources Configure your Worldcoin developer portal Get set up wit…" at bounding box center [1029, 478] width 277 height 679
